Goal: Information Seeking & Learning: Learn about a topic

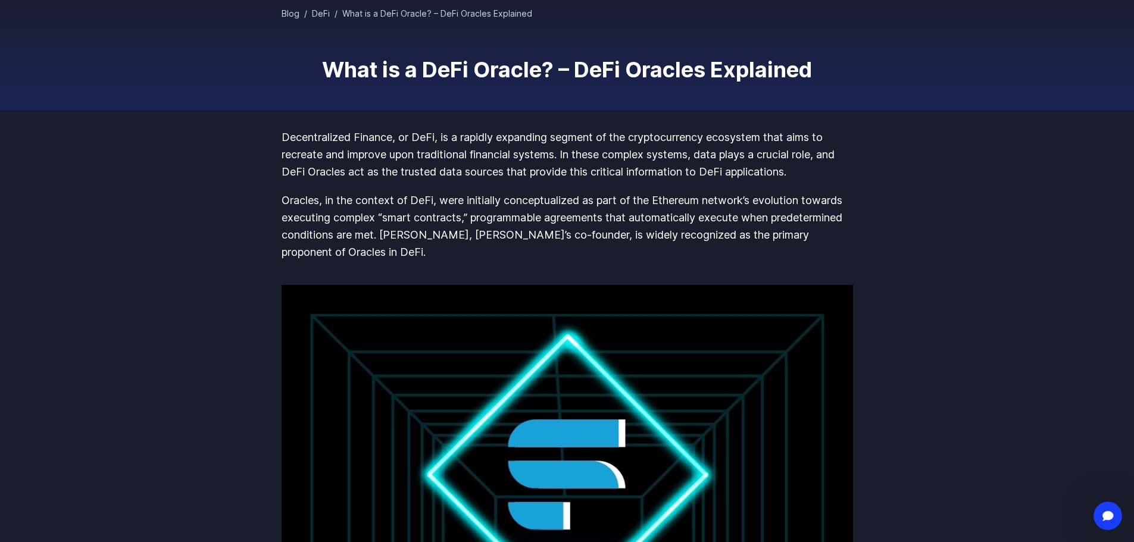
scroll to position [119, 0]
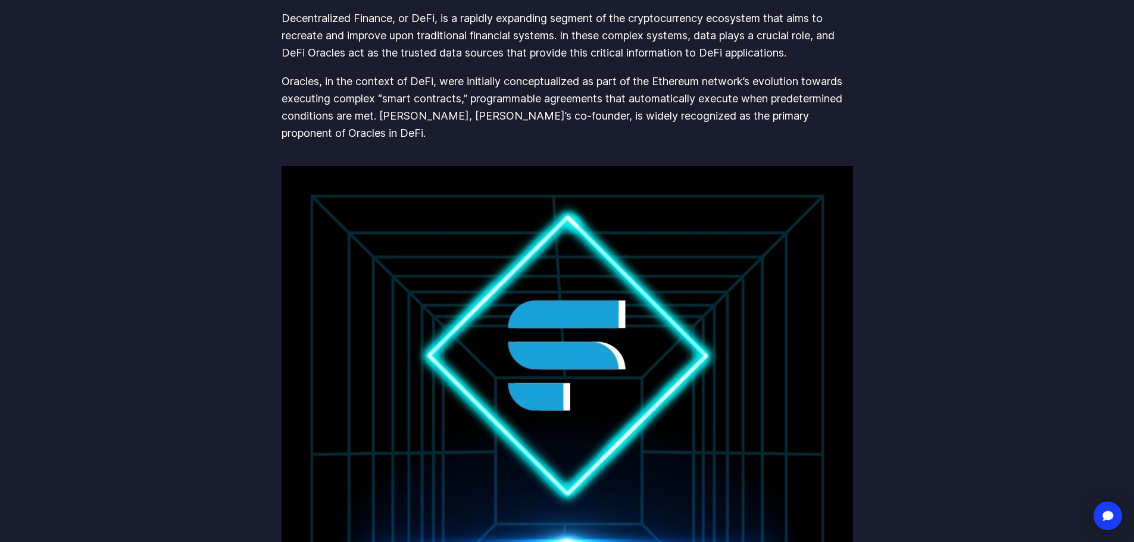
scroll to position [238, 0]
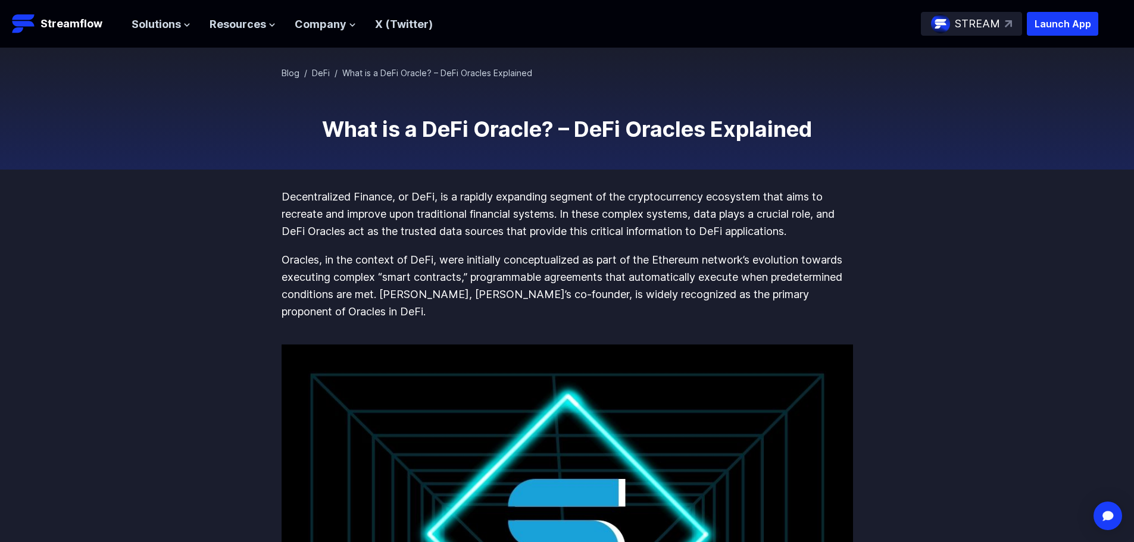
scroll to position [60, 0]
